Goal: Task Accomplishment & Management: Use online tool/utility

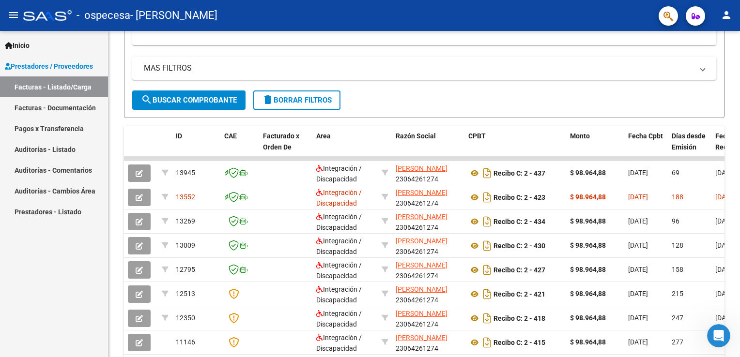
scroll to position [349, 0]
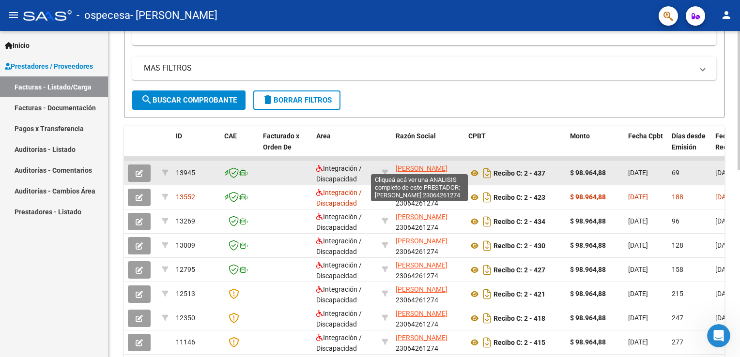
click at [416, 167] on span "[PERSON_NAME]" at bounding box center [422, 169] width 52 height 8
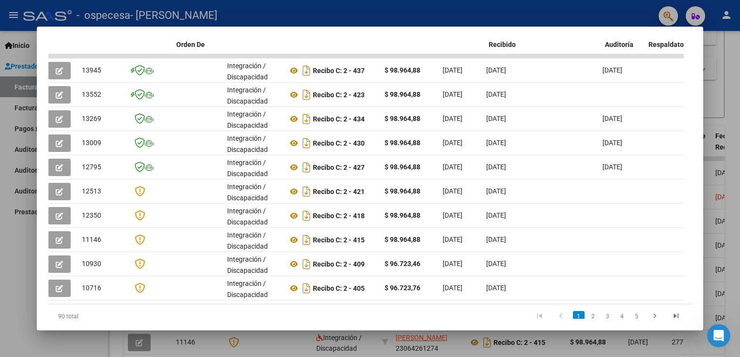
scroll to position [0, 0]
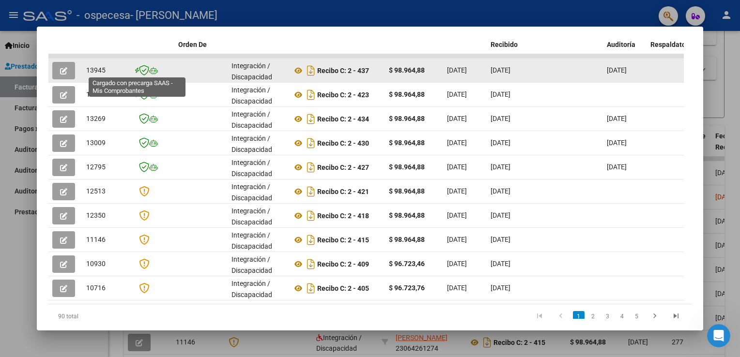
click at [137, 71] on icon at bounding box center [137, 71] width 4 height 0
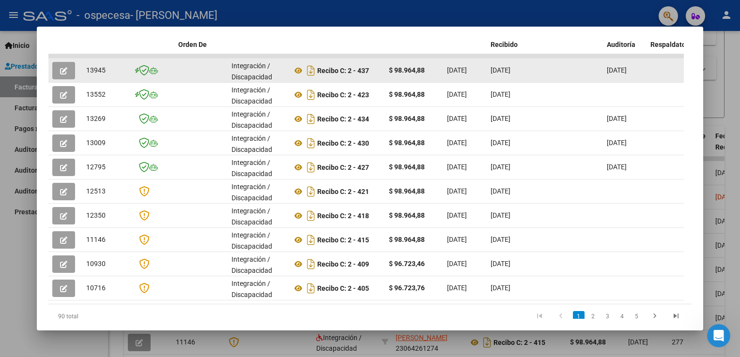
click at [137, 71] on icon at bounding box center [137, 71] width 4 height 0
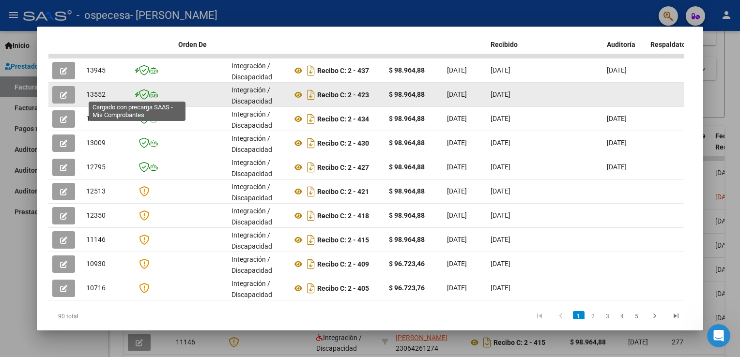
click at [138, 95] on icon at bounding box center [137, 95] width 4 height 0
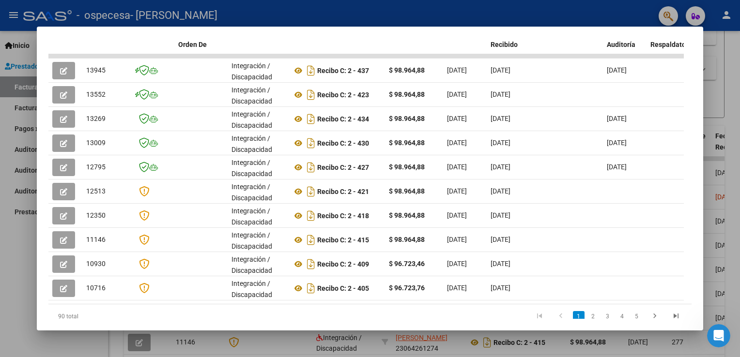
click at [559, 14] on div at bounding box center [370, 178] width 740 height 357
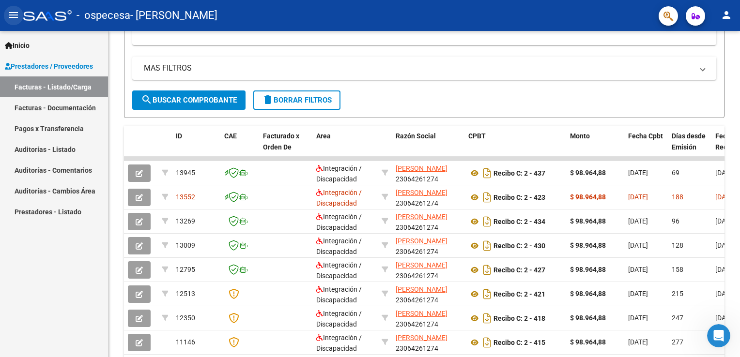
click at [13, 16] on mat-icon "menu" at bounding box center [14, 15] width 12 height 12
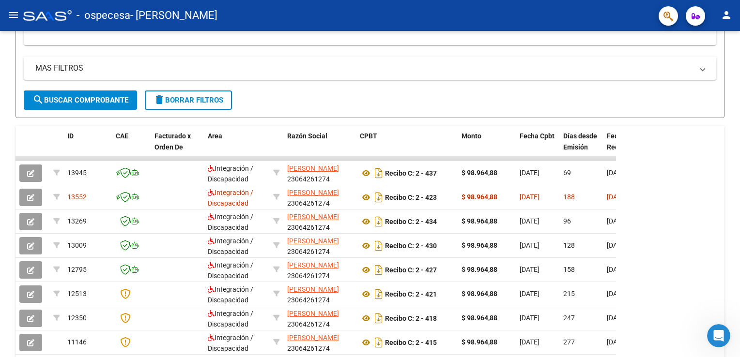
click at [13, 16] on mat-icon "menu" at bounding box center [14, 15] width 12 height 12
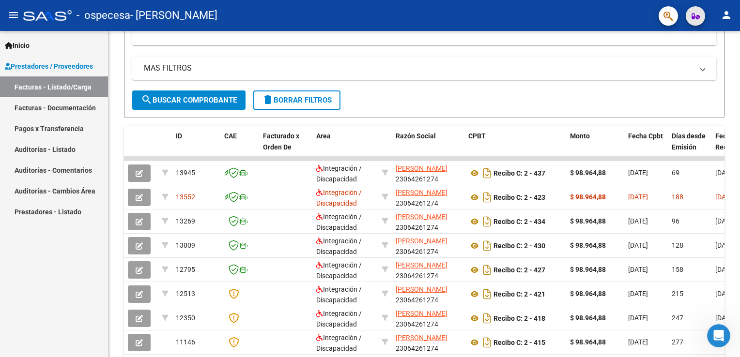
click at [693, 22] on span "button" at bounding box center [695, 15] width 8 height 19
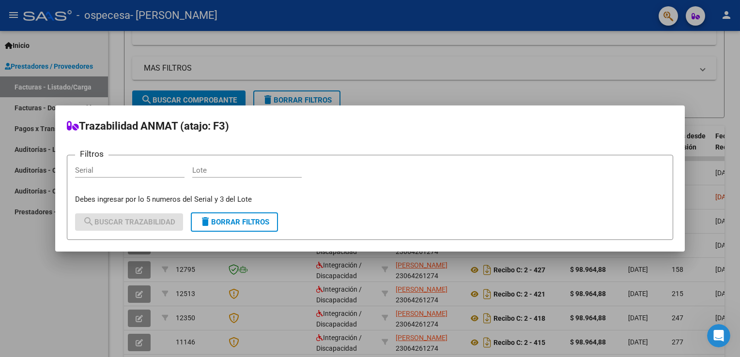
click at [632, 71] on div at bounding box center [370, 178] width 740 height 357
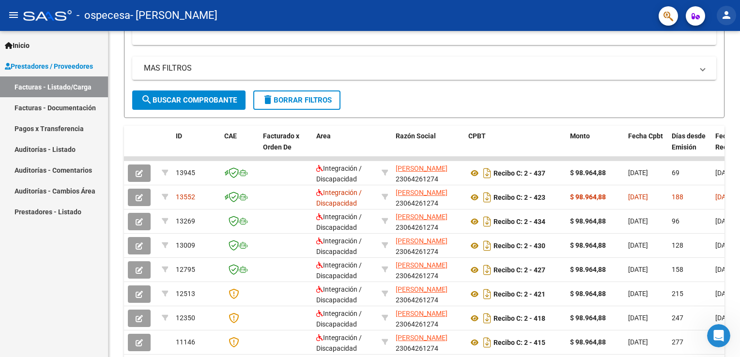
click at [727, 15] on mat-icon "person" at bounding box center [726, 15] width 12 height 12
click at [716, 44] on button "person Mi Perfil" at bounding box center [706, 40] width 59 height 23
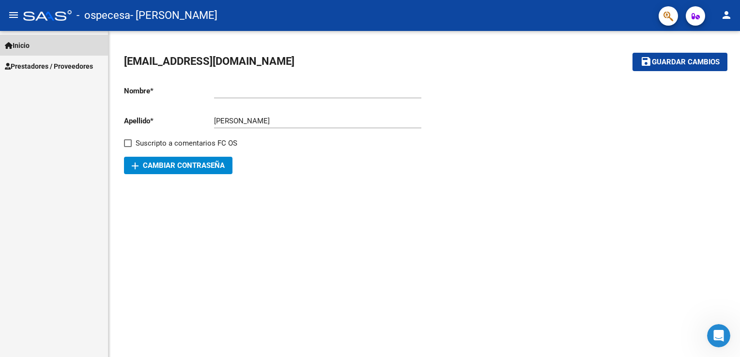
click at [23, 45] on span "Inicio" at bounding box center [17, 45] width 25 height 11
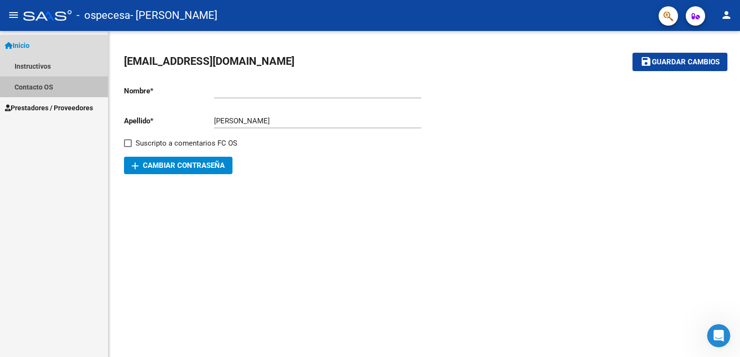
click at [30, 87] on link "Contacto OS" at bounding box center [54, 86] width 108 height 21
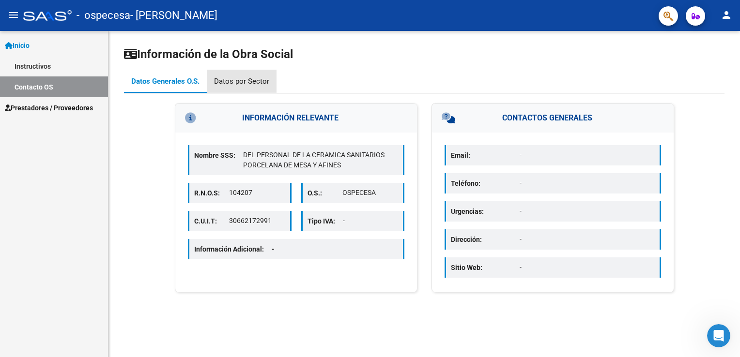
click at [250, 82] on div "Datos por Sector" at bounding box center [241, 81] width 55 height 11
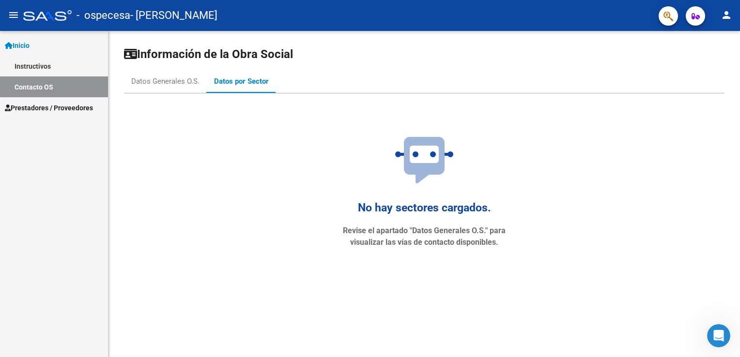
click at [45, 112] on span "Prestadores / Proveedores" at bounding box center [49, 108] width 88 height 11
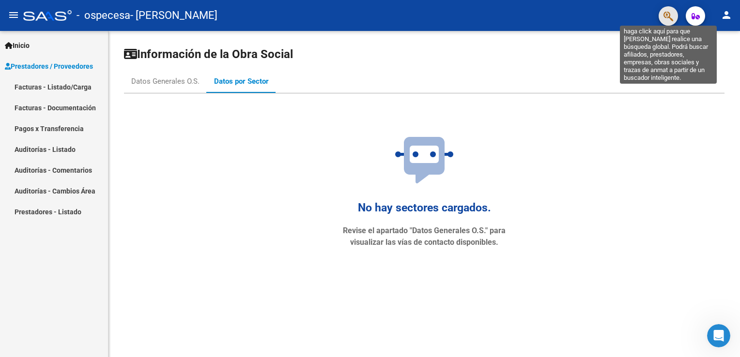
click at [668, 16] on icon "button" at bounding box center [668, 16] width 10 height 11
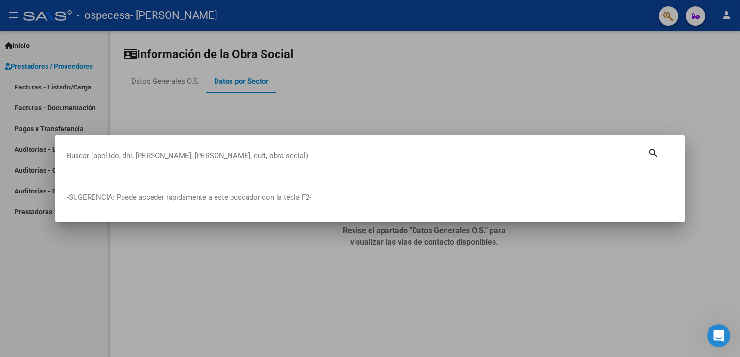
click at [274, 172] on div "Buscar (apellido, dni, [PERSON_NAME], nro traspaso, cuit, obra social) search" at bounding box center [363, 160] width 592 height 26
click at [270, 174] on mat-dialog-content "Buscar (apellido, dni, [PERSON_NAME], nro traspaso, cuit, obra social) search" at bounding box center [369, 164] width 629 height 34
click at [445, 176] on mat-dialog-content "Buscar (apellido, dni, [PERSON_NAME], nro traspaso, cuit, obra social) search" at bounding box center [369, 164] width 629 height 34
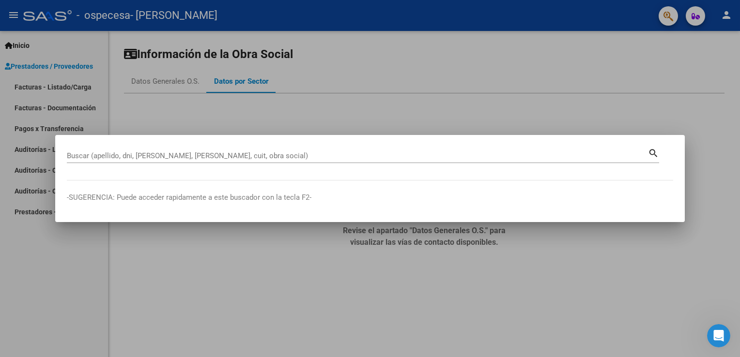
click at [426, 175] on mat-dialog-content "Buscar (apellido, dni, [PERSON_NAME], nro traspaso, cuit, obra social) search" at bounding box center [369, 164] width 629 height 34
click at [362, 195] on p "-SUGERENCIA: Puede acceder rapidamente a este buscador con la tecla F2-" at bounding box center [370, 197] width 606 height 11
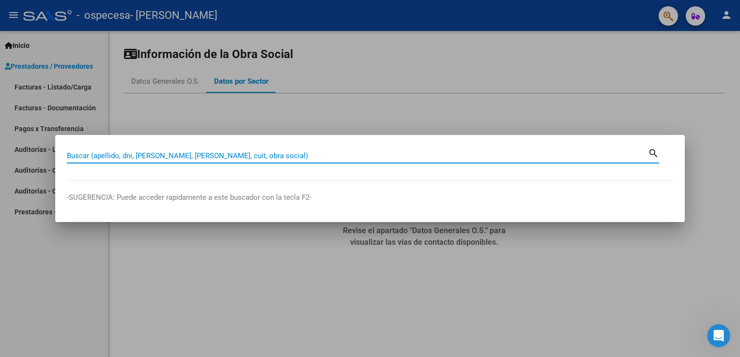
click at [560, 154] on input "Buscar (apellido, dni, [PERSON_NAME], [PERSON_NAME], cuit, obra social)" at bounding box center [357, 156] width 581 height 9
paste input "20510572204"
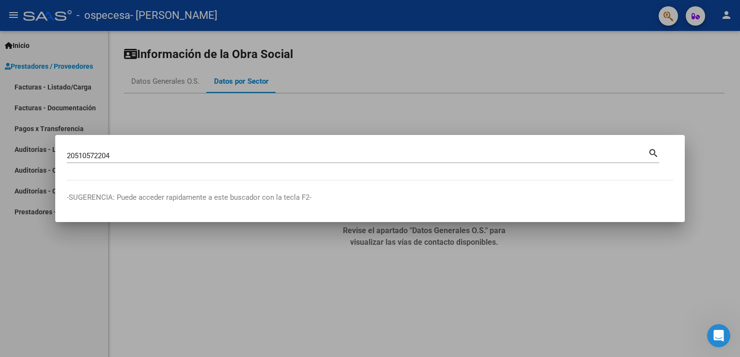
click at [652, 151] on mat-icon "search" at bounding box center [653, 153] width 11 height 12
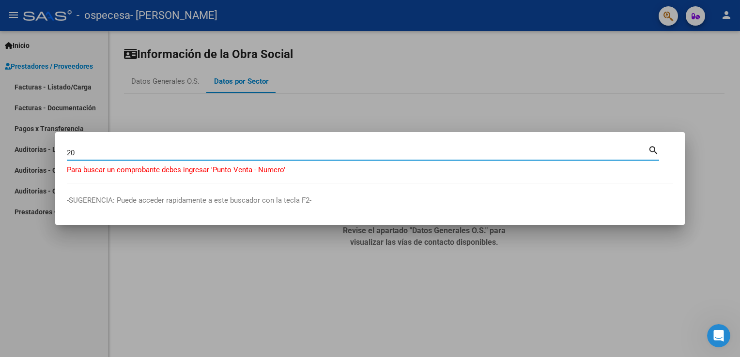
type input "2"
type input "00002-00000440"
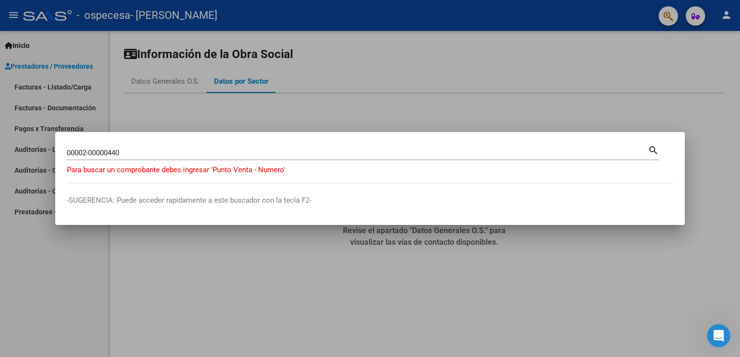
click at [652, 148] on mat-icon "search" at bounding box center [653, 150] width 11 height 12
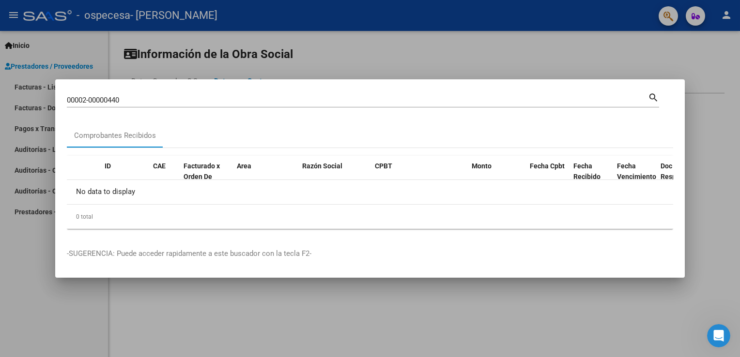
click at [256, 70] on div at bounding box center [370, 178] width 740 height 357
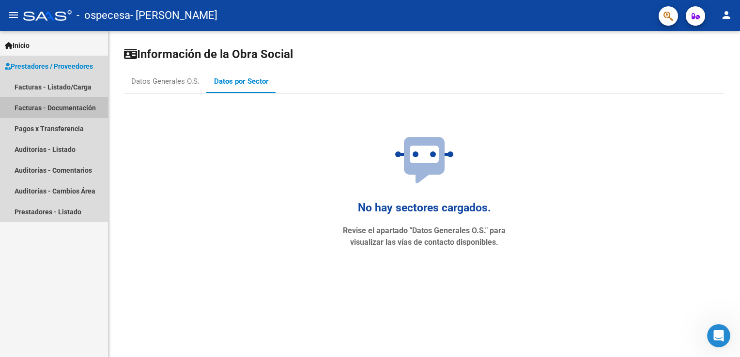
click at [58, 106] on link "Facturas - Documentación" at bounding box center [54, 107] width 108 height 21
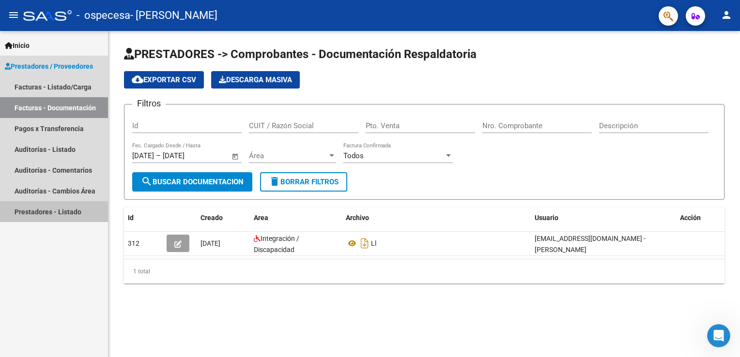
click at [44, 215] on link "Prestadores - Listado" at bounding box center [54, 211] width 108 height 21
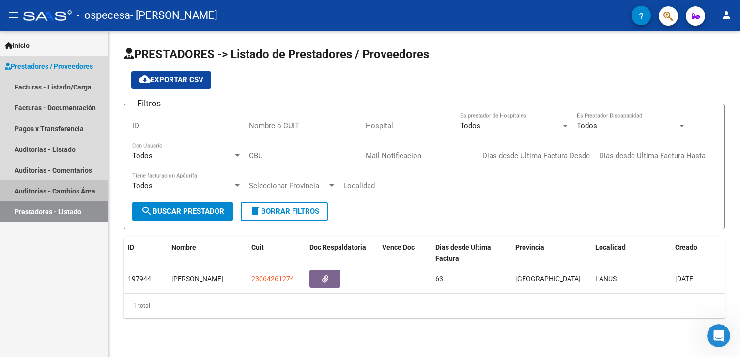
click at [44, 193] on link "Auditorías - Cambios Área" at bounding box center [54, 191] width 108 height 21
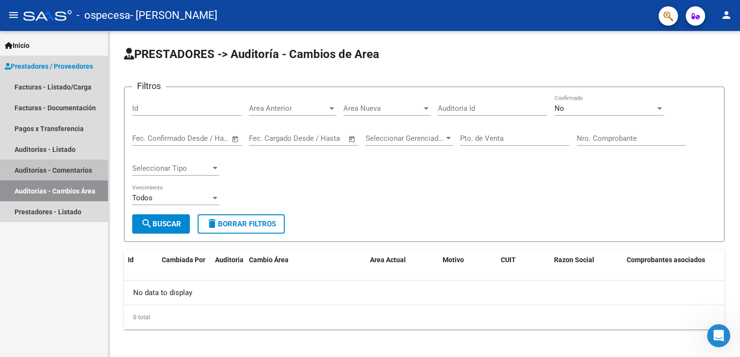
click at [42, 167] on link "Auditorías - Comentarios" at bounding box center [54, 170] width 108 height 21
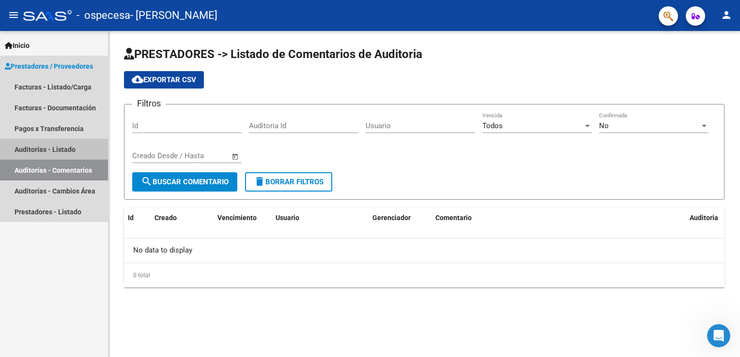
click at [44, 148] on link "Auditorías - Listado" at bounding box center [54, 149] width 108 height 21
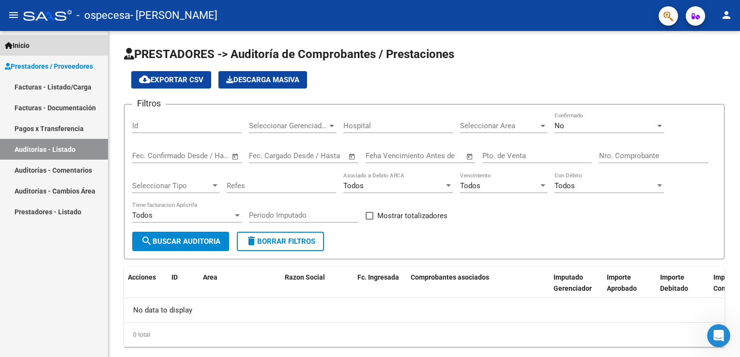
click at [24, 46] on span "Inicio" at bounding box center [17, 45] width 25 height 11
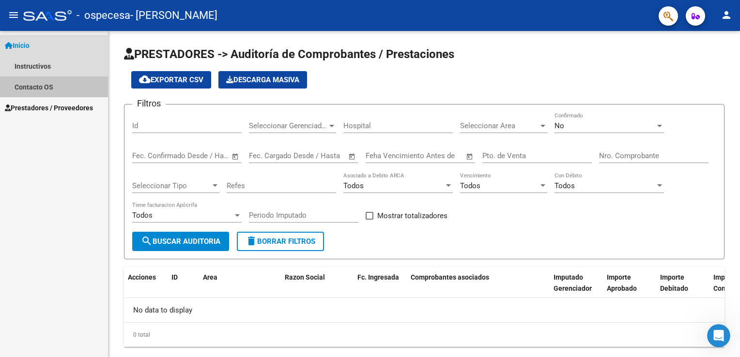
click at [34, 85] on link "Contacto OS" at bounding box center [54, 86] width 108 height 21
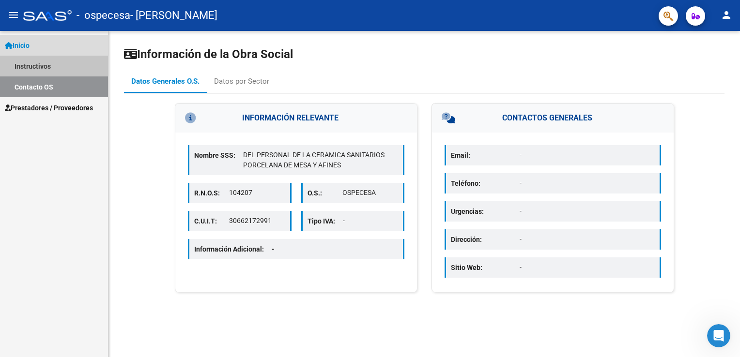
click at [39, 64] on link "Instructivos" at bounding box center [54, 66] width 108 height 21
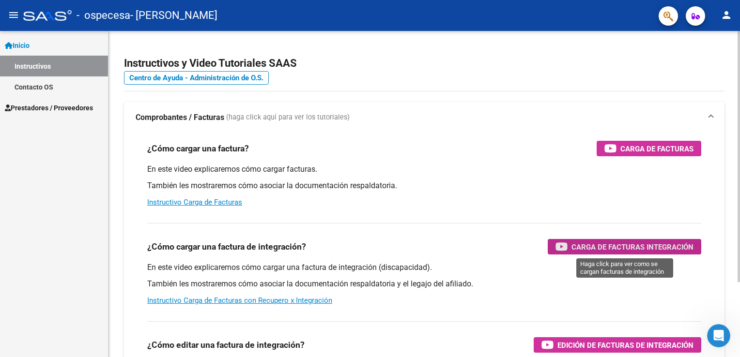
click at [620, 251] on span "Carga de Facturas Integración" at bounding box center [632, 247] width 122 height 12
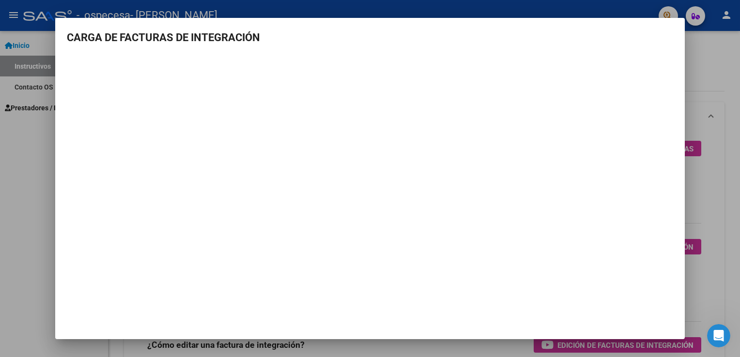
click at [19, 150] on div at bounding box center [370, 178] width 740 height 357
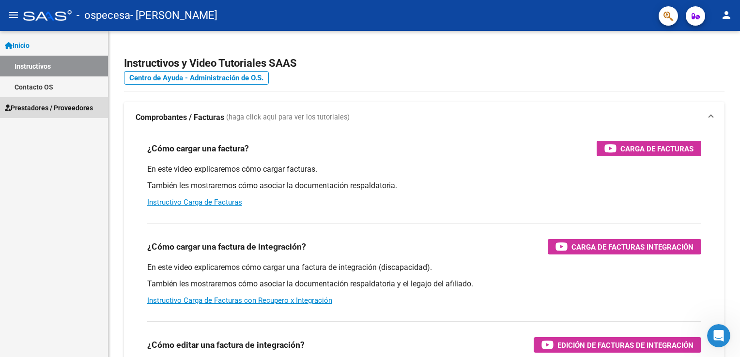
click at [48, 101] on link "Prestadores / Proveedores" at bounding box center [54, 107] width 108 height 21
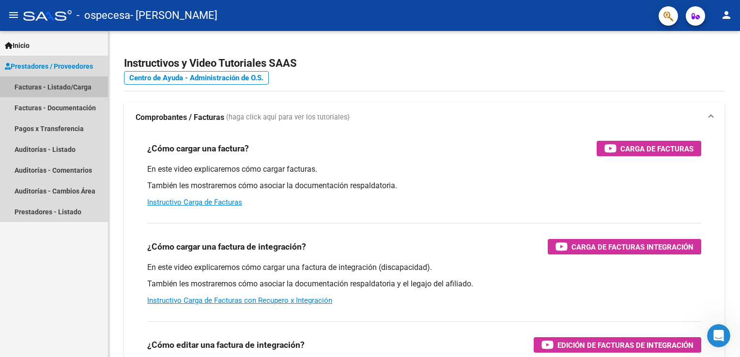
click at [29, 84] on link "Facturas - Listado/Carga" at bounding box center [54, 86] width 108 height 21
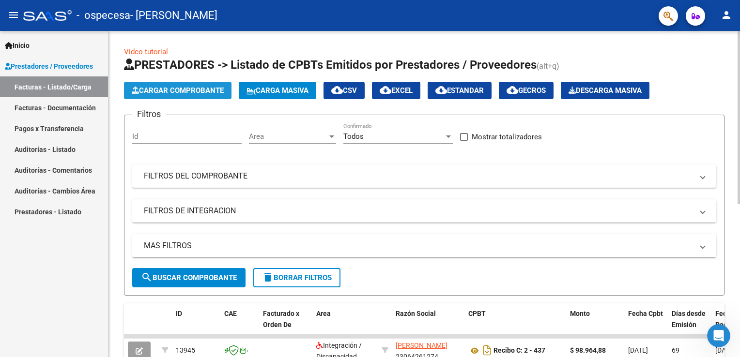
click at [179, 88] on span "Cargar Comprobante" at bounding box center [178, 90] width 92 height 9
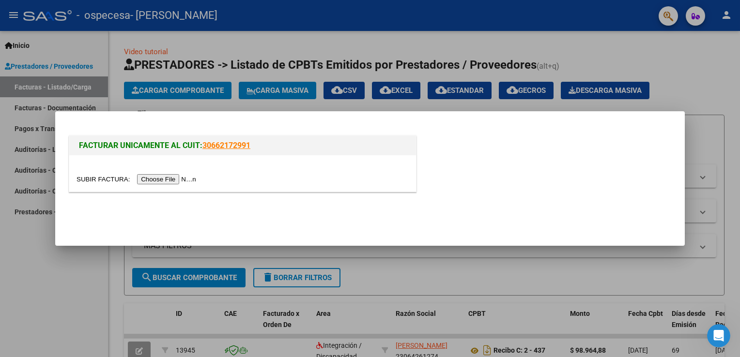
click at [172, 178] on input "file" at bounding box center [137, 179] width 122 height 10
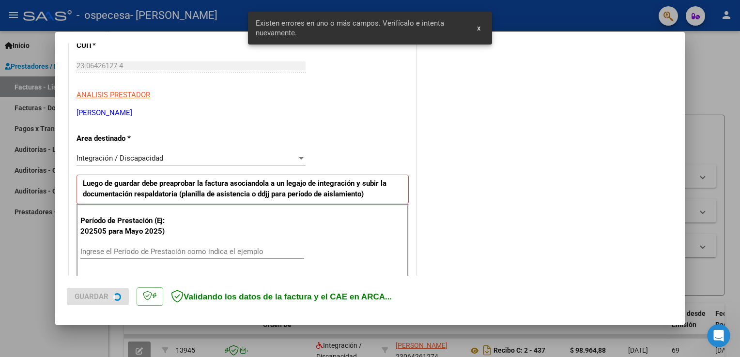
scroll to position [202, 0]
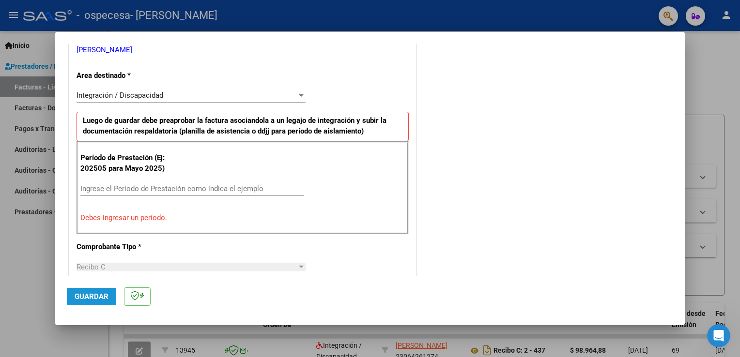
click at [98, 301] on span "Guardar" at bounding box center [92, 296] width 34 height 9
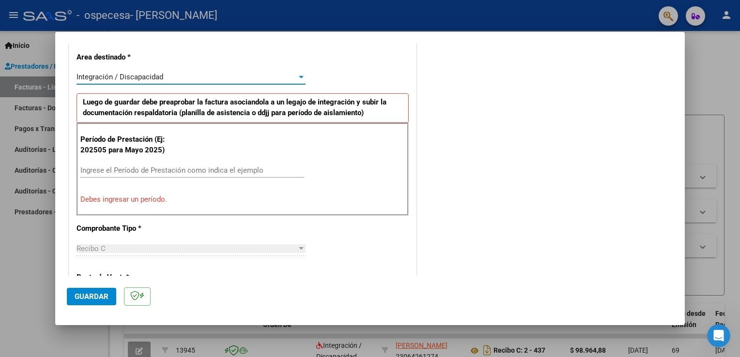
click at [299, 76] on div at bounding box center [301, 77] width 5 height 2
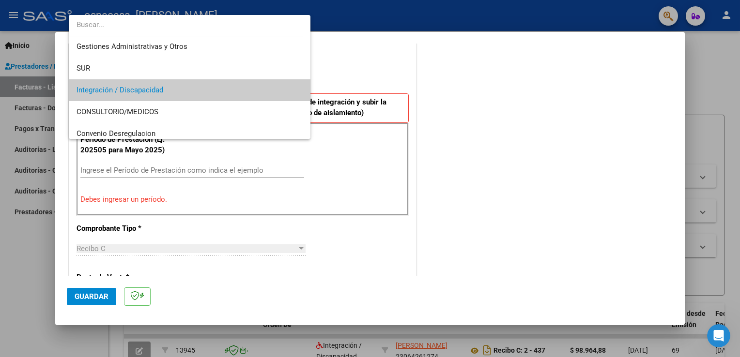
scroll to position [0, 0]
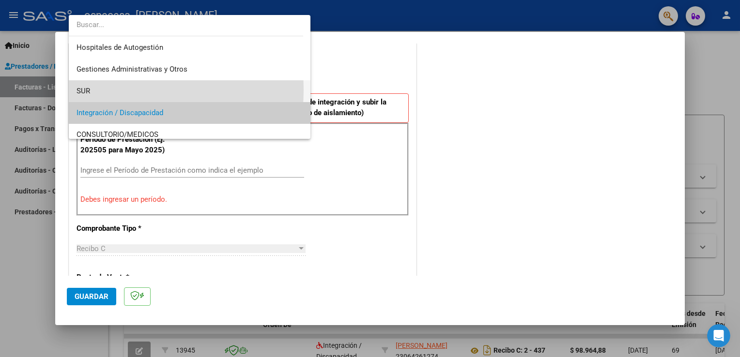
click at [101, 90] on span "SUR" at bounding box center [189, 91] width 227 height 22
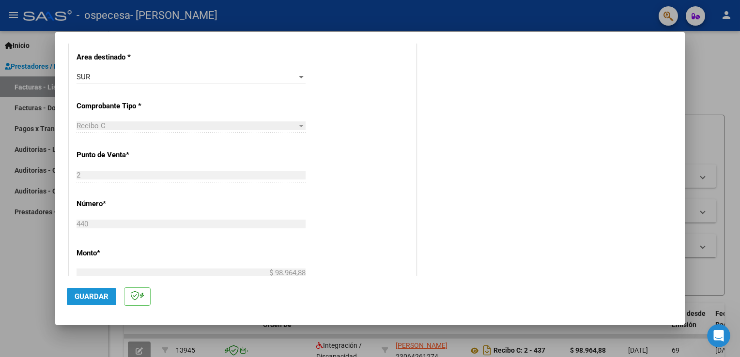
click at [89, 297] on span "Guardar" at bounding box center [92, 296] width 34 height 9
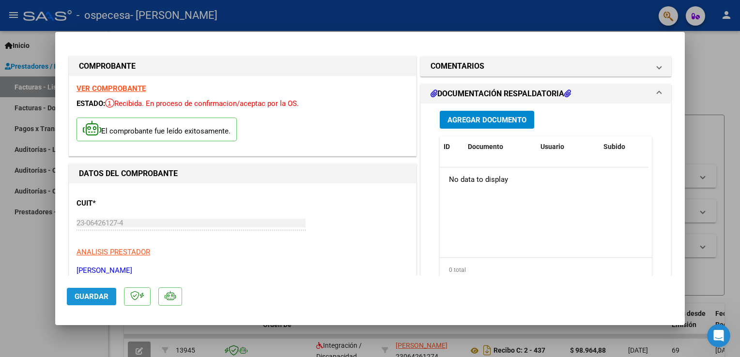
click at [89, 297] on span "Guardar" at bounding box center [92, 296] width 34 height 9
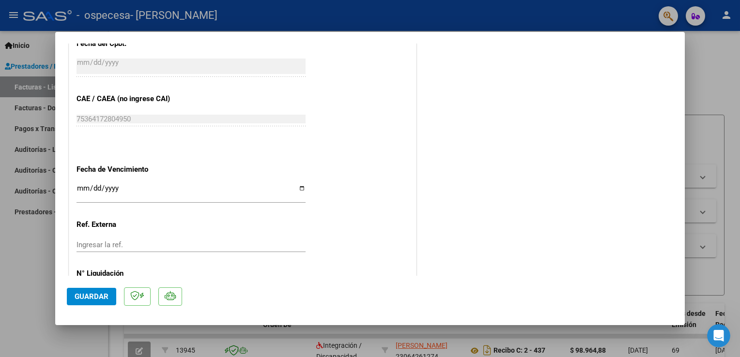
scroll to position [502, 0]
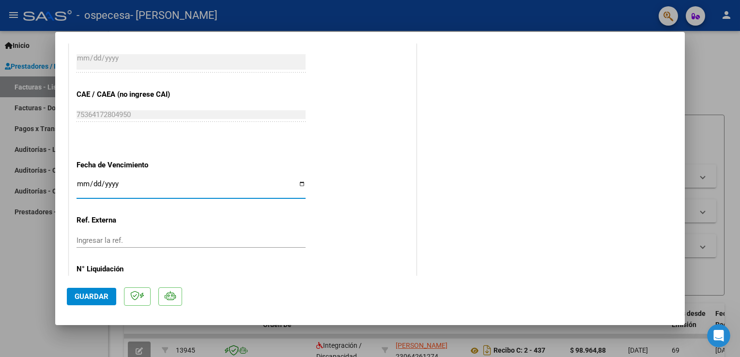
click at [300, 184] on input "Ingresar la fecha" at bounding box center [190, 187] width 229 height 15
type input "[DATE]"
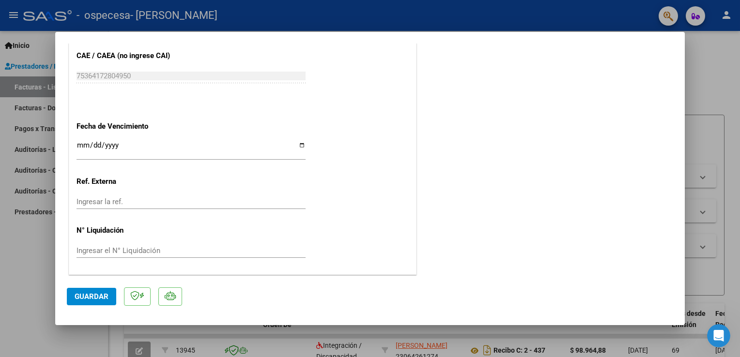
scroll to position [540, 0]
click at [87, 295] on span "Guardar" at bounding box center [92, 296] width 34 height 9
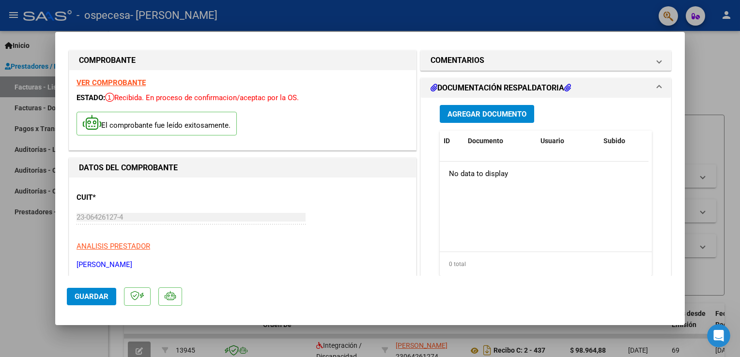
scroll to position [0, 0]
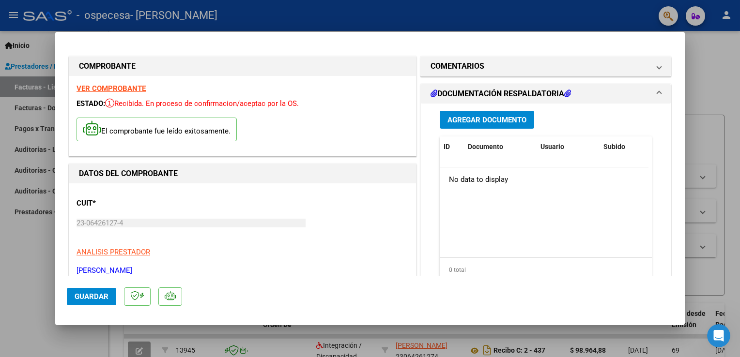
click at [704, 53] on div at bounding box center [370, 178] width 740 height 357
type input "$ 0,00"
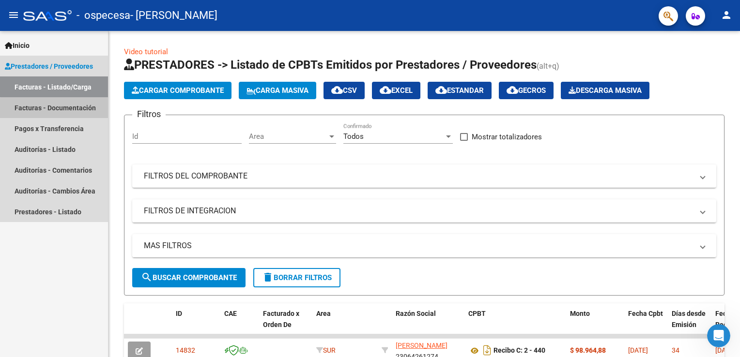
click at [73, 113] on link "Facturas - Documentación" at bounding box center [54, 107] width 108 height 21
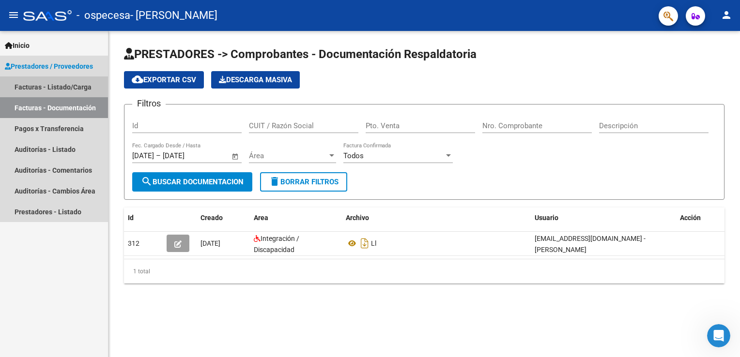
click at [64, 87] on link "Facturas - Listado/Carga" at bounding box center [54, 86] width 108 height 21
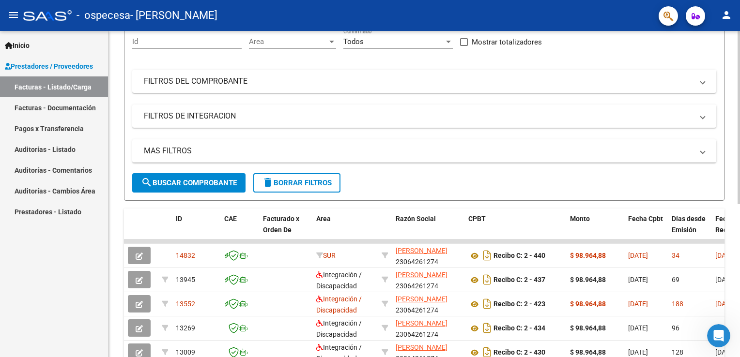
scroll to position [95, 0]
click at [739, 250] on html "menu - ospecesa - [PERSON_NAME] person Inicio Instructivos Contacto OS Prestado…" at bounding box center [370, 178] width 740 height 357
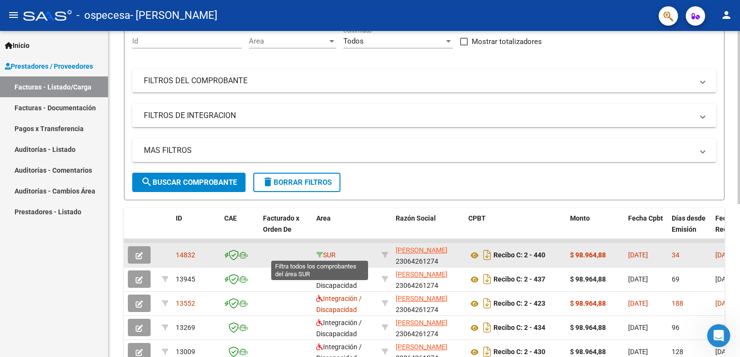
click at [321, 256] on icon at bounding box center [319, 255] width 7 height 7
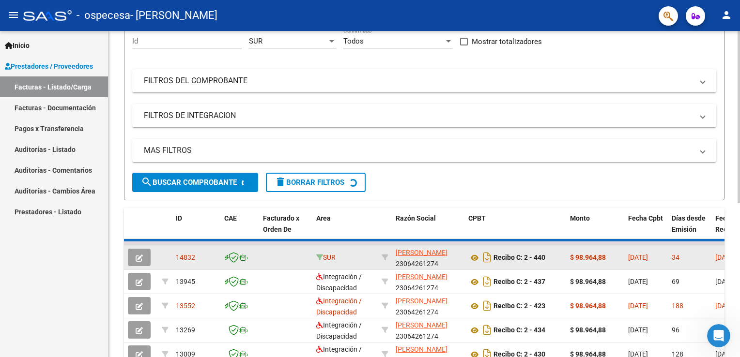
scroll to position [70, 0]
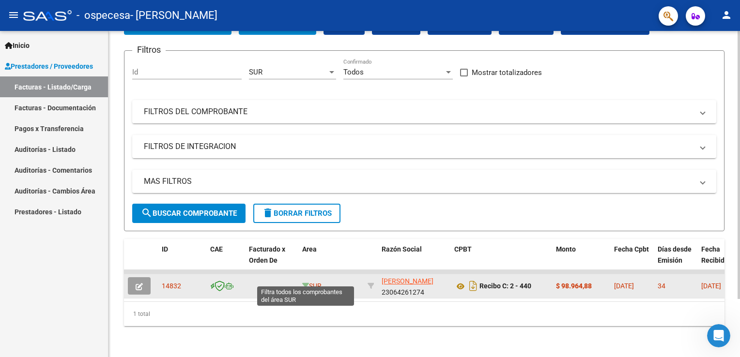
click at [304, 283] on icon at bounding box center [305, 286] width 7 height 7
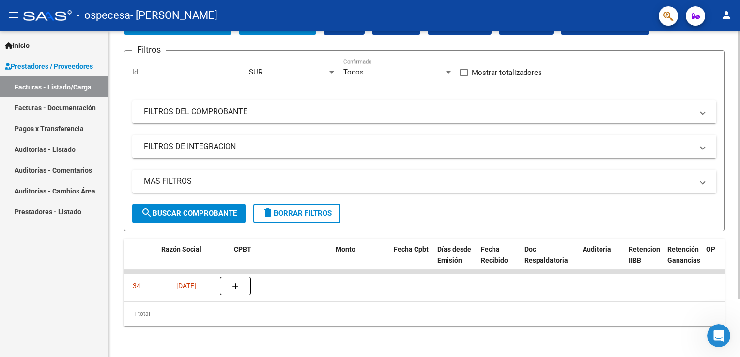
scroll to position [0, 0]
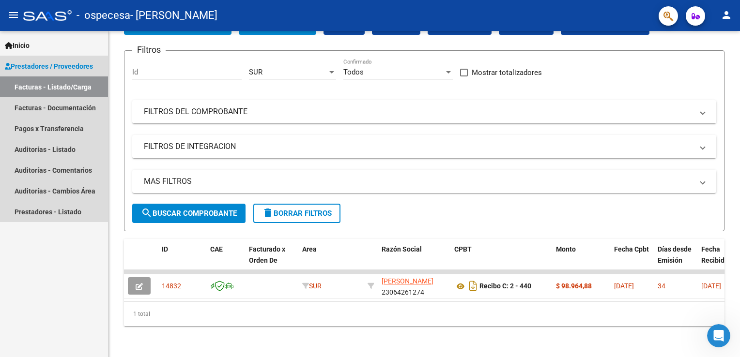
click at [57, 88] on link "Facturas - Listado/Carga" at bounding box center [54, 86] width 108 height 21
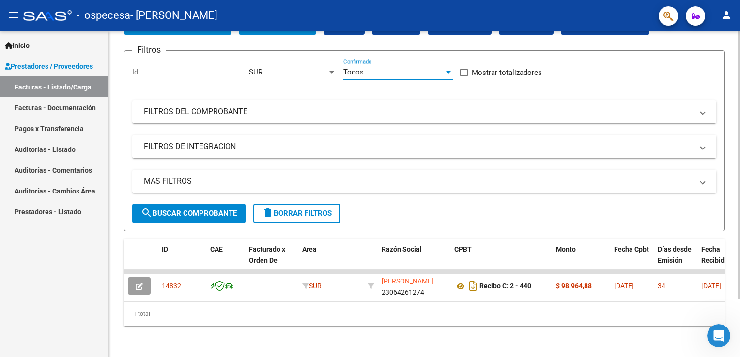
click at [449, 71] on div at bounding box center [448, 72] width 5 height 2
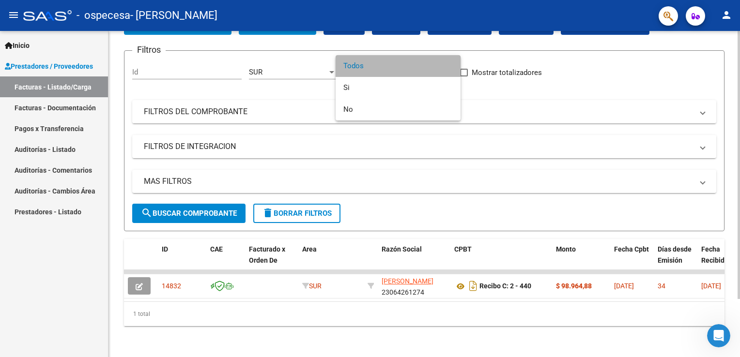
click at [449, 66] on span "Todos" at bounding box center [397, 66] width 109 height 22
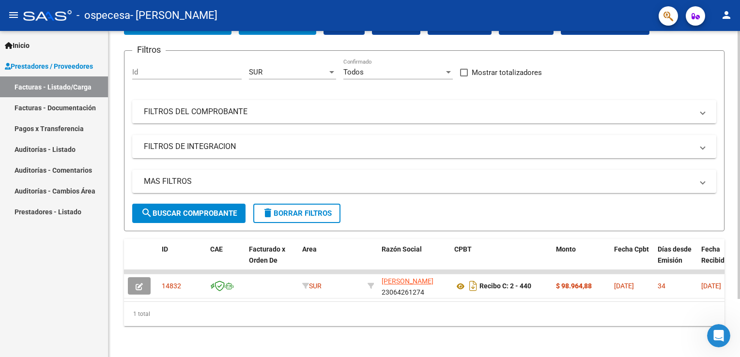
click at [436, 107] on mat-panel-title "FILTROS DEL COMPROBANTE" at bounding box center [418, 112] width 549 height 11
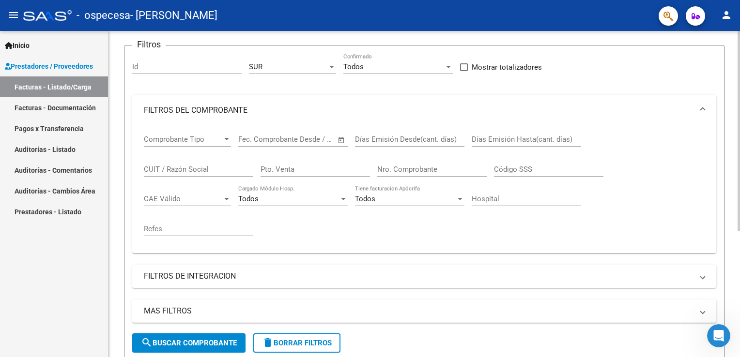
click at [198, 272] on mat-panel-title "FILTROS DE INTEGRACION" at bounding box center [418, 276] width 549 height 11
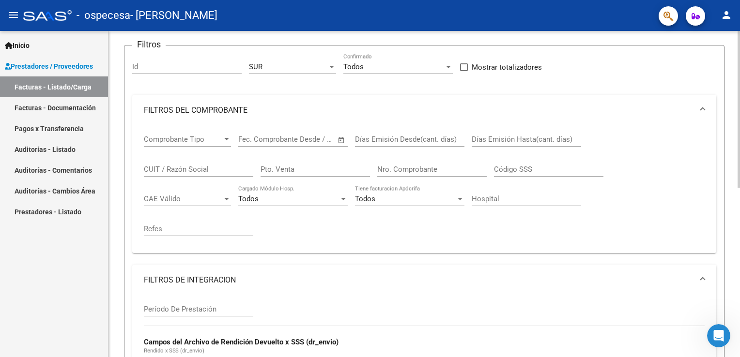
drag, startPoint x: 158, startPoint y: 297, endPoint x: 155, endPoint y: 303, distance: 6.9
click at [155, 303] on div "Período De Prestación" at bounding box center [198, 306] width 109 height 21
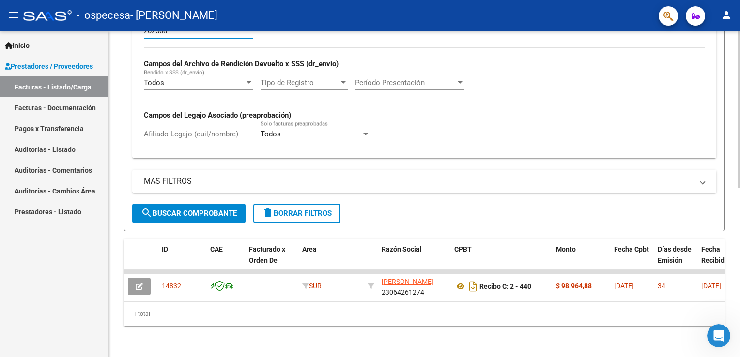
click at [737, 233] on div at bounding box center [738, 194] width 2 height 326
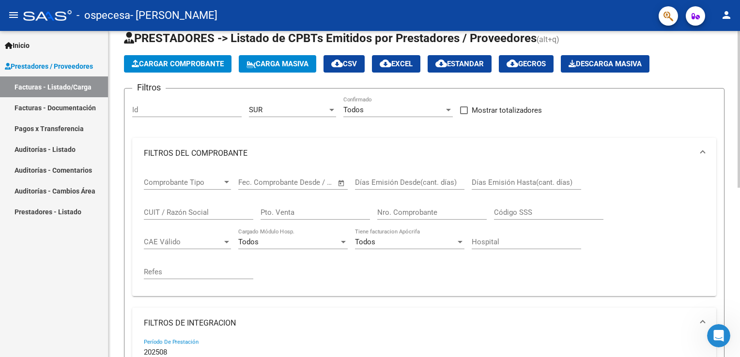
click at [739, 148] on html "menu - ospecesa - [PERSON_NAME] person Inicio Instructivos Contacto OS Prestado…" at bounding box center [370, 178] width 740 height 357
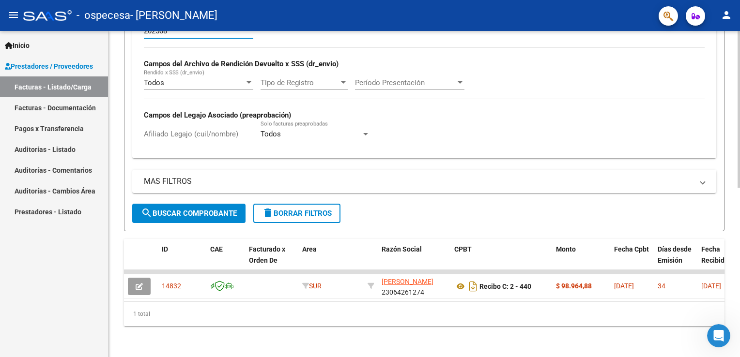
click at [738, 208] on div at bounding box center [738, 194] width 2 height 326
type input "202508"
click at [368, 130] on div at bounding box center [365, 134] width 9 height 8
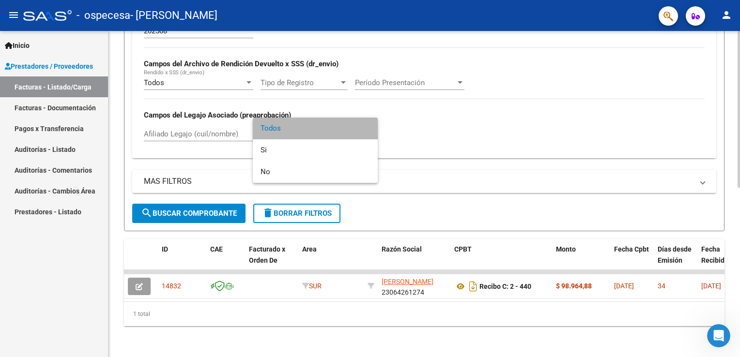
click at [368, 128] on span "Todos" at bounding box center [314, 129] width 109 height 22
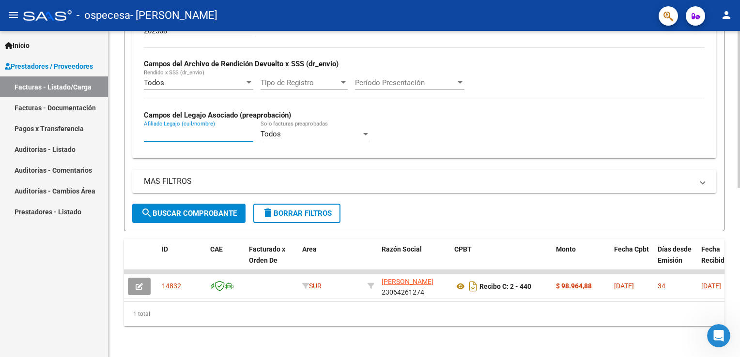
click at [174, 130] on input "Afiliado Legajo (cuil/nombre)" at bounding box center [198, 134] width 109 height 9
paste input "20510572204"
type input "20510572204/[PERSON_NAME]"
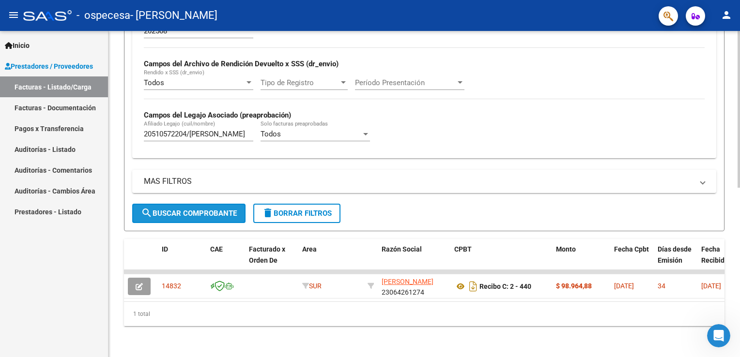
click at [168, 209] on span "search Buscar Comprobante" at bounding box center [189, 213] width 96 height 9
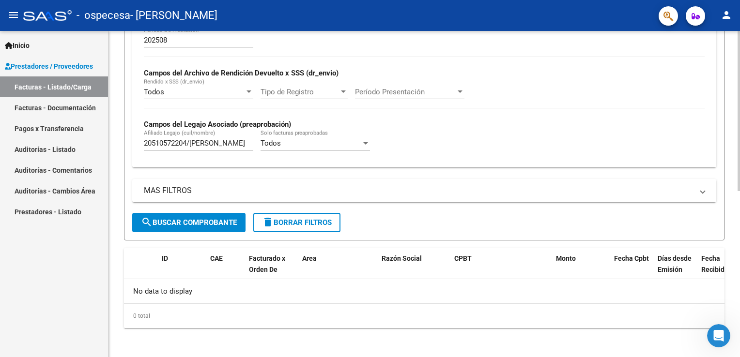
scroll to position [13, 0]
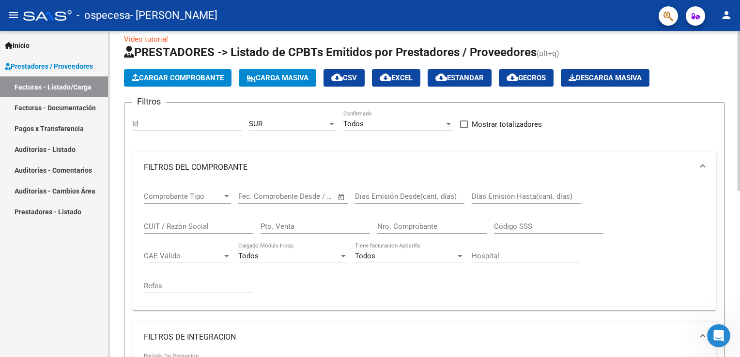
click at [739, 111] on html "menu - ospecesa - [PERSON_NAME] person Inicio Instructivos Contacto OS Prestado…" at bounding box center [370, 178] width 740 height 357
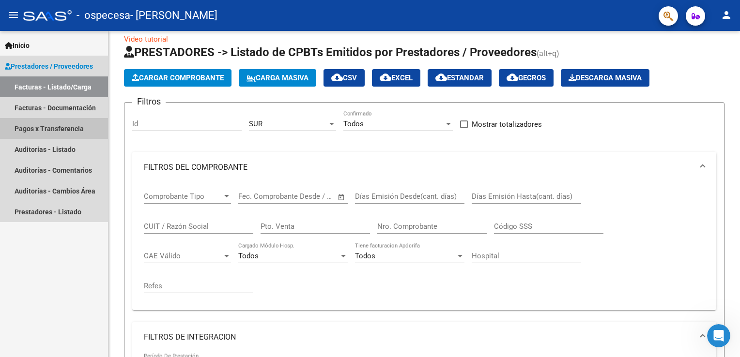
click at [40, 129] on link "Pagos x Transferencia" at bounding box center [54, 128] width 108 height 21
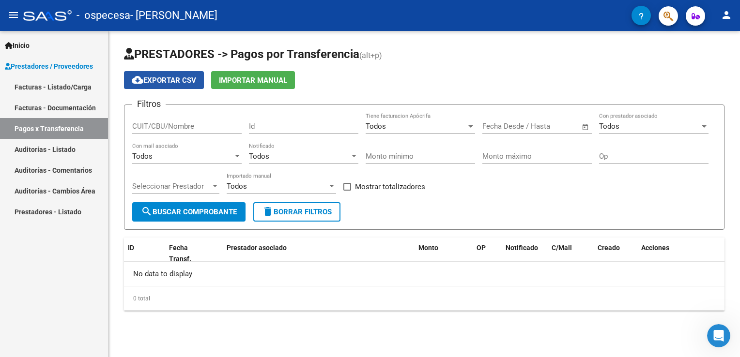
click at [183, 80] on span "cloud_download Exportar CSV" at bounding box center [164, 80] width 64 height 9
